Goal: Task Accomplishment & Management: Manage account settings

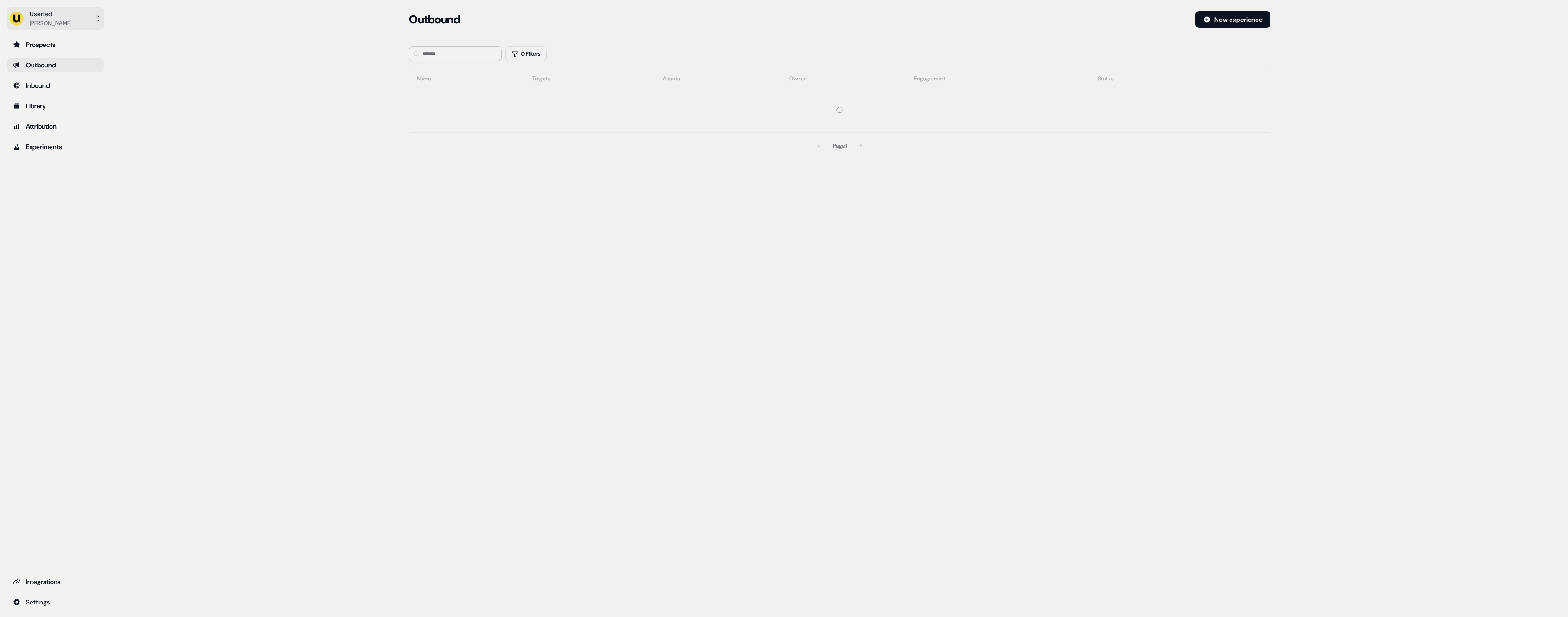
click at [59, 19] on button "Userled [PERSON_NAME]" at bounding box center [55, 18] width 96 height 23
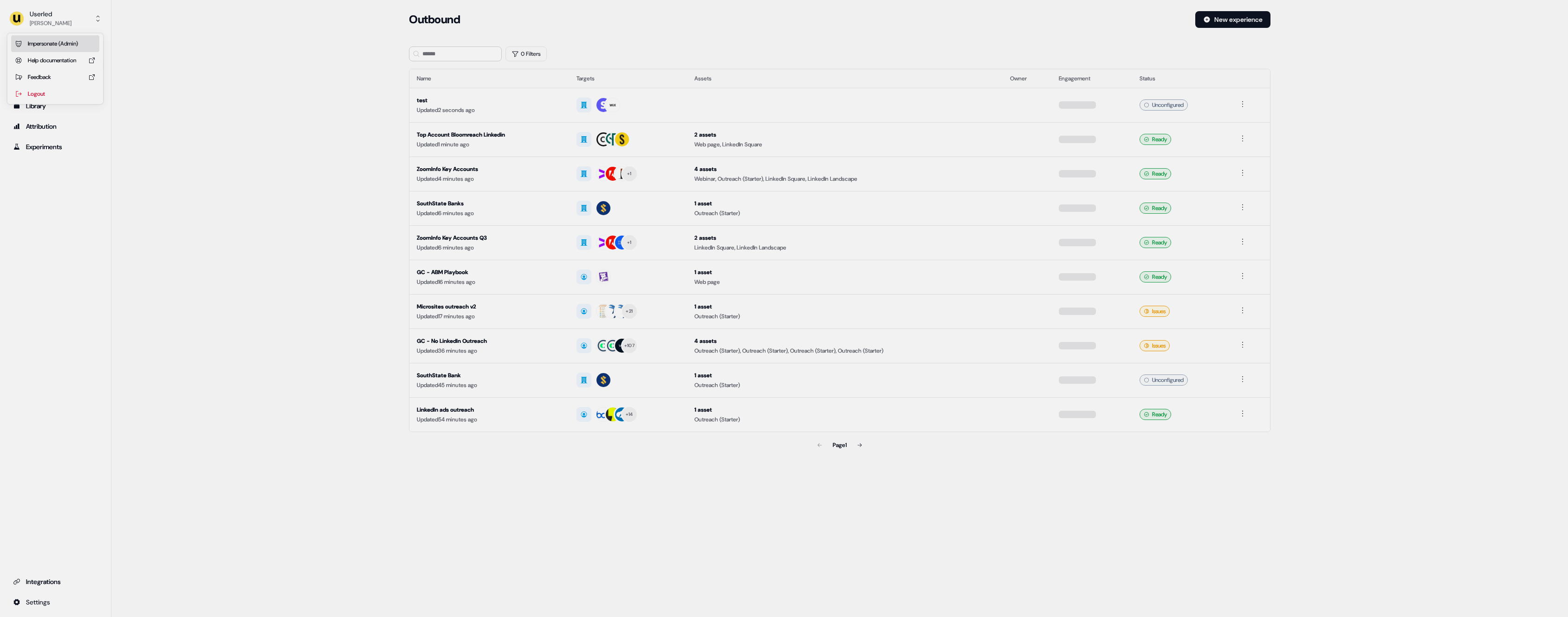
drag, startPoint x: 71, startPoint y: 39, endPoint x: 105, endPoint y: 48, distance: 35.2
click at [71, 39] on div "Impersonate (Admin)" at bounding box center [55, 43] width 88 height 16
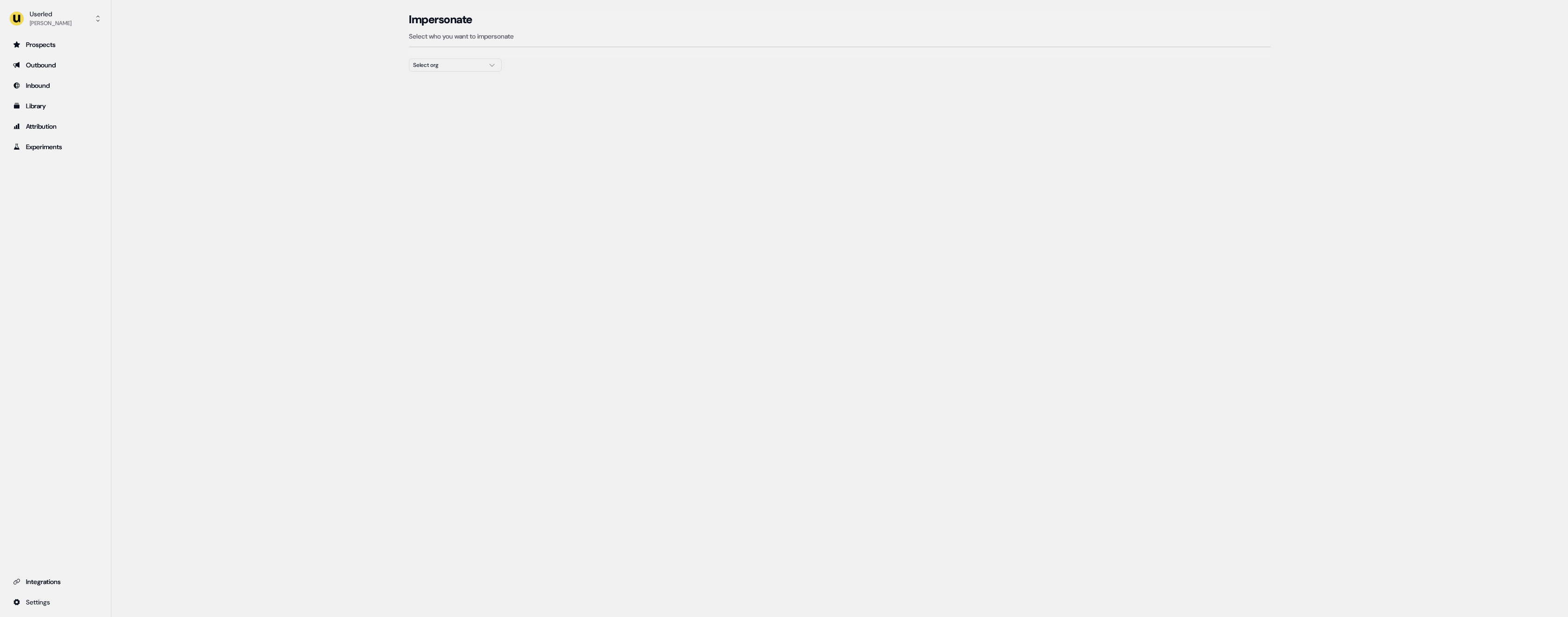
click at [432, 68] on div "Select org" at bounding box center [448, 65] width 69 height 9
click at [458, 107] on div "Elliptic" at bounding box center [455, 113] width 92 height 15
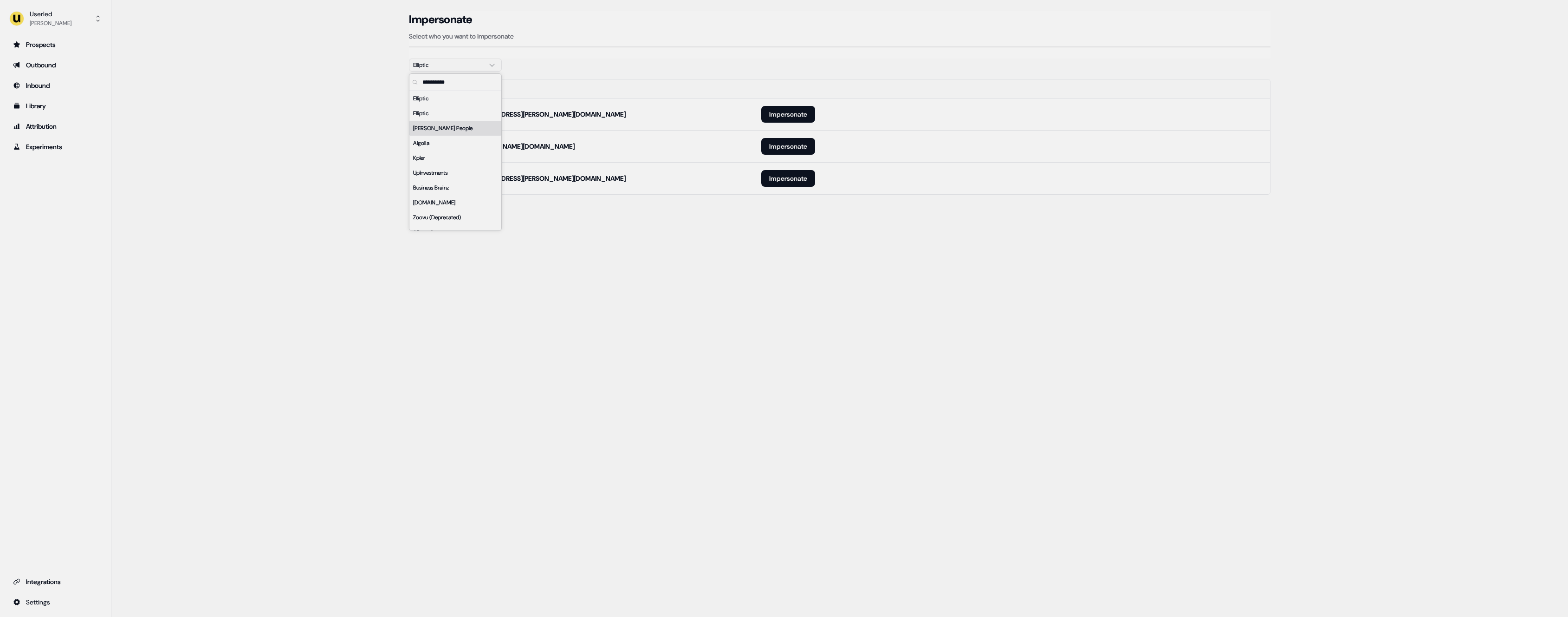
click at [755, 195] on section "Loading... Impersonate Select who you want to impersonate Elliptic Email [PERSO…" at bounding box center [839, 116] width 891 height 210
click at [779, 155] on td "Impersonate" at bounding box center [1012, 146] width 516 height 32
click at [779, 114] on button "Impersonate" at bounding box center [788, 114] width 54 height 16
